Goal: Use online tool/utility: Utilize a website feature to perform a specific function

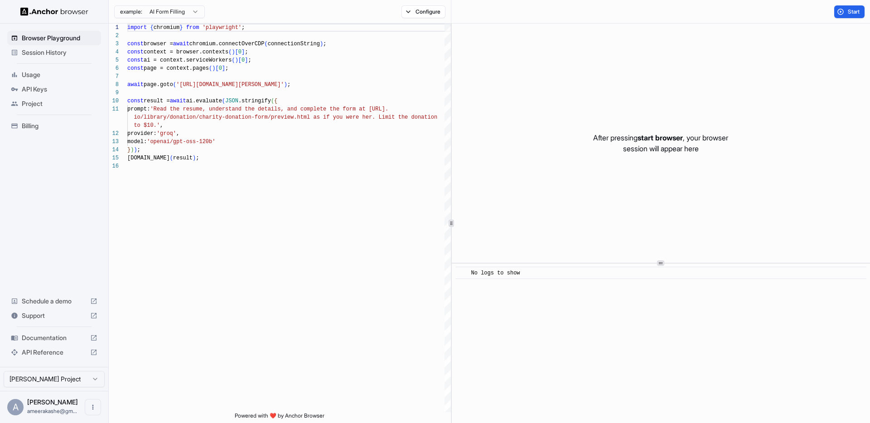
scroll to position [82, 0]
click at [420, 14] on button "Configure" at bounding box center [423, 11] width 44 height 13
click at [512, 92] on button "Select Profile..." at bounding box center [521, 91] width 91 height 13
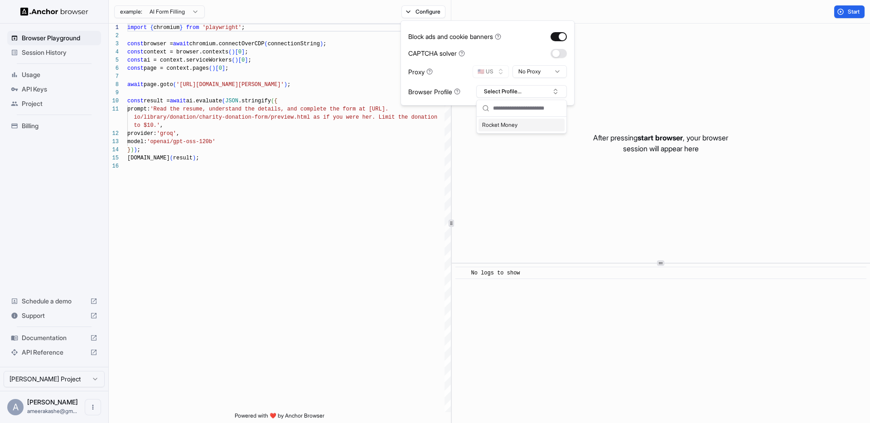
click at [500, 123] on div "Rocket Money" at bounding box center [521, 125] width 86 height 13
click at [500, 123] on div "After pressing start browser , your browser session will appear here" at bounding box center [661, 143] width 418 height 239
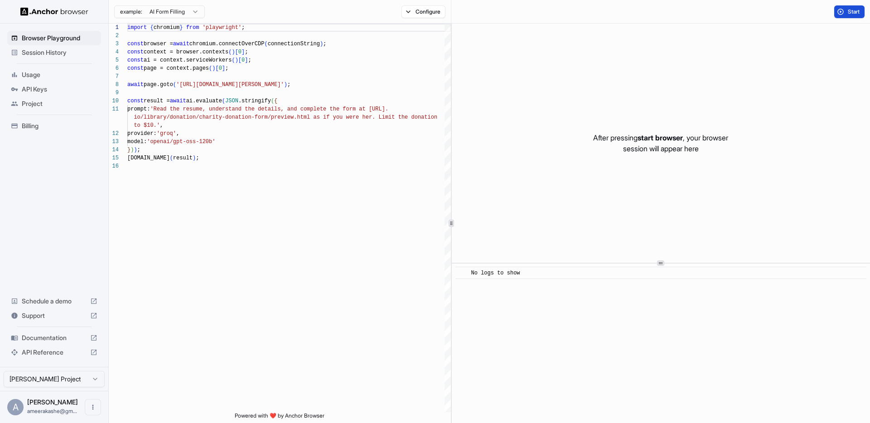
click at [837, 16] on button "Start" at bounding box center [849, 11] width 30 height 13
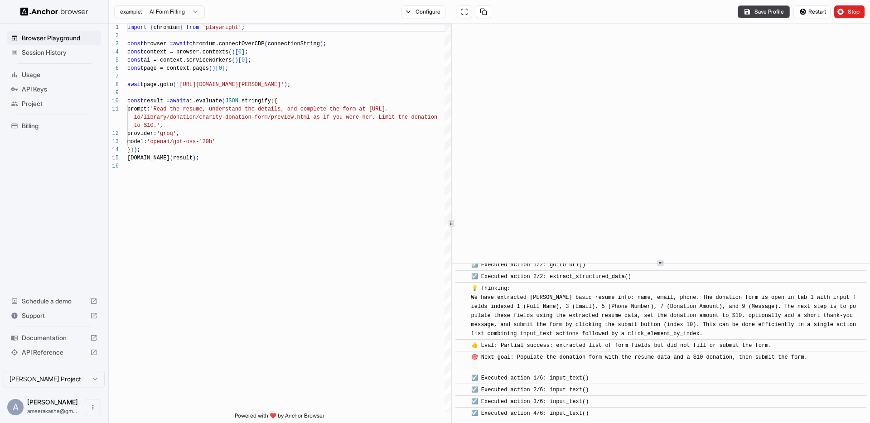
scroll to position [241, 0]
